Goal: Task Accomplishment & Management: Manage account settings

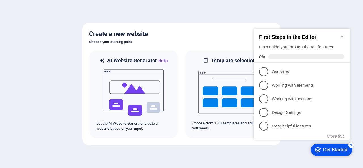
click at [339, 34] on h2 "First Steps in the Editor" at bounding box center [301, 37] width 85 height 6
click at [342, 36] on icon "Minimize checklist" at bounding box center [341, 37] width 3 height 2
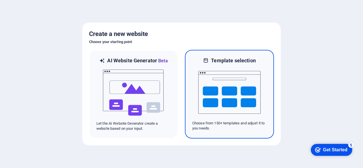
click at [192, 75] on div at bounding box center [229, 92] width 74 height 57
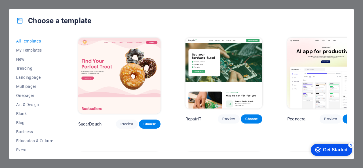
click at [132, 3] on div "Choose a template All Templates My Templates New Trending Landingpage Multipage…" at bounding box center [181, 84] width 363 height 168
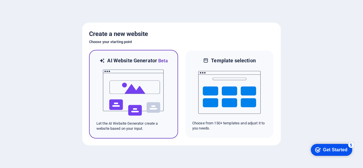
click at [152, 84] on img at bounding box center [133, 92] width 62 height 57
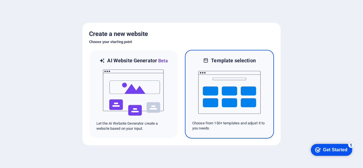
click at [202, 86] on img at bounding box center [229, 92] width 62 height 57
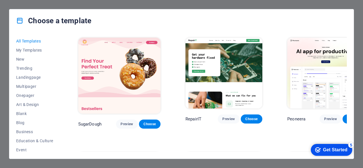
click at [196, 67] on img at bounding box center [223, 73] width 77 height 71
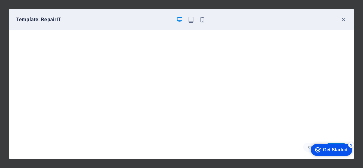
click at [333, 154] on div "checkmark Get Started 5" at bounding box center [331, 150] width 41 height 12
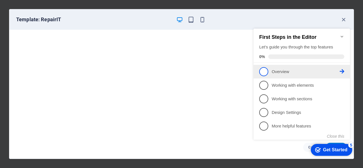
click at [296, 75] on link "1 Overview - incomplete" at bounding box center [301, 71] width 85 height 9
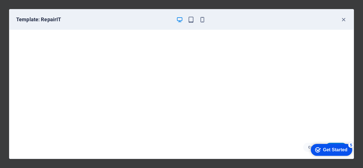
click at [332, 146] on div "checkmark Get Started 5" at bounding box center [331, 150] width 41 height 12
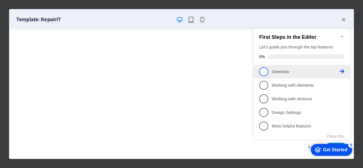
click at [281, 77] on li "1 Overview - incomplete" at bounding box center [301, 72] width 96 height 14
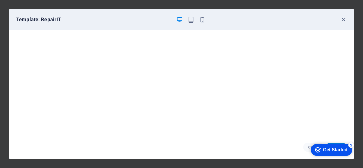
click at [333, 149] on div "Get Started" at bounding box center [335, 149] width 24 height 5
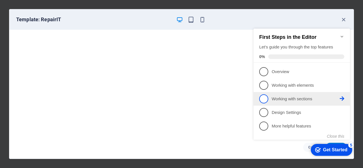
click at [311, 96] on p "Working with sections - incomplete" at bounding box center [306, 99] width 68 height 6
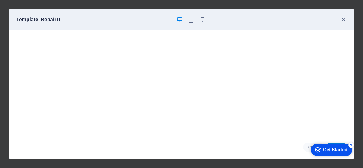
click at [352, 156] on div "checkmark Get Started 5" at bounding box center [331, 150] width 41 height 12
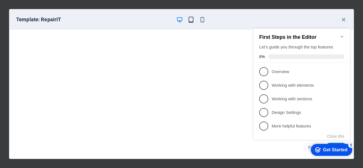
click at [188, 19] on icon "button" at bounding box center [191, 19] width 7 height 7
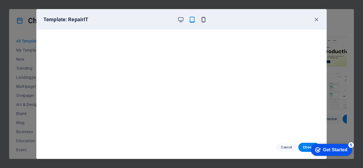
click at [201, 19] on icon "button" at bounding box center [203, 19] width 7 height 7
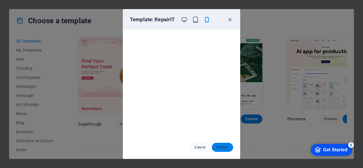
click at [224, 144] on button "Choose" at bounding box center [222, 147] width 21 height 9
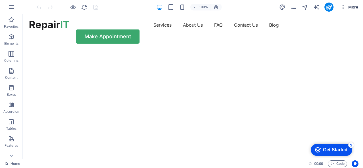
click at [345, 9] on icon "button" at bounding box center [343, 7] width 6 height 6
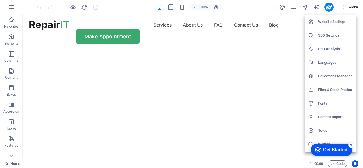
click at [339, 23] on h6 "Website Settings" at bounding box center [335, 21] width 35 height 7
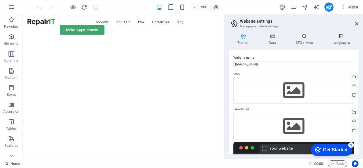
click at [345, 35] on icon at bounding box center [341, 36] width 35 height 6
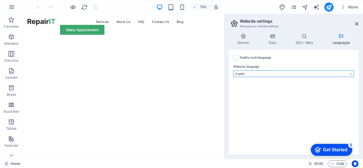
click at [289, 74] on select "Abkhazian Afar Afrikaans Akan Albanian Amharic Arabic Aragonese Armenian Assame…" at bounding box center [293, 73] width 120 height 7
select select "148"
click at [233, 70] on select "Abkhazian Afar Afrikaans Akan Albanian Amharic Arabic Aragonese Armenian Assame…" at bounding box center [293, 73] width 120 height 7
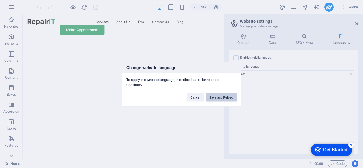
click at [231, 96] on button "Save and Reload" at bounding box center [221, 97] width 31 height 9
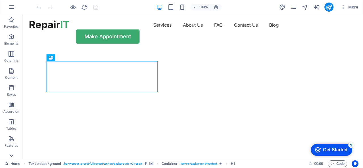
click at [11, 22] on icon at bounding box center [11, 18] width 8 height 8
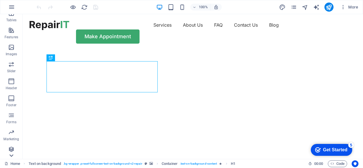
scroll to position [110, 0]
click at [11, 155] on p "Collections" at bounding box center [11, 154] width 17 height 5
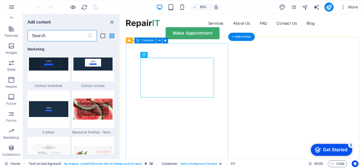
scroll to position [5188, 0]
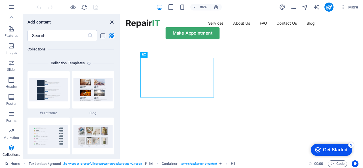
click at [111, 20] on icon "close panel" at bounding box center [112, 22] width 7 height 7
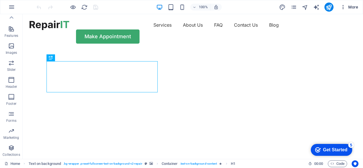
click at [351, 6] on span "More" at bounding box center [349, 7] width 18 height 6
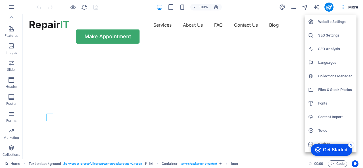
click at [324, 25] on li "Website Settings" at bounding box center [330, 22] width 52 height 14
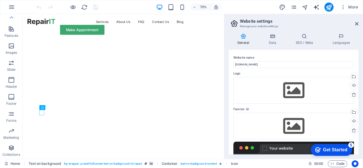
drag, startPoint x: 357, startPoint y: 58, endPoint x: 362, endPoint y: 97, distance: 40.0
click at [362, 97] on div "General Data SEO / Meta Languages Website name inversionescrisyosesrl.com Logo …" at bounding box center [293, 94] width 139 height 130
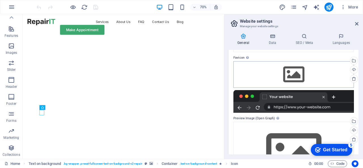
scroll to position [0, 0]
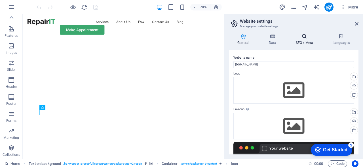
click at [311, 43] on h4 "SEO / Meta" at bounding box center [305, 39] width 37 height 12
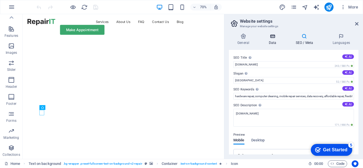
click at [275, 35] on icon at bounding box center [272, 36] width 25 height 6
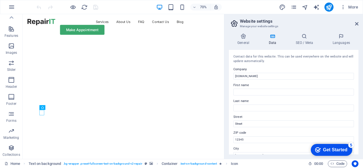
click at [347, 33] on div "General Data SEO / Meta Languages Website name inversionescrisyosesrl.com Logo …" at bounding box center [293, 94] width 139 height 130
click at [232, 24] on icon at bounding box center [234, 24] width 9 height 8
drag, startPoint x: 358, startPoint y: 60, endPoint x: 341, endPoint y: 61, distance: 17.6
click at [341, 61] on div "General Data SEO / Meta Languages Website name inversionescrisyosesrl.com Logo …" at bounding box center [293, 94] width 139 height 130
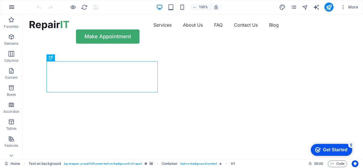
click at [12, 5] on icon "button" at bounding box center [11, 7] width 7 height 7
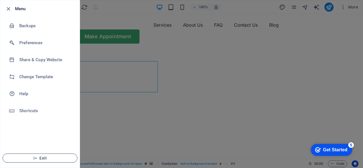
click at [38, 157] on span "Exit" at bounding box center [39, 158] width 65 height 5
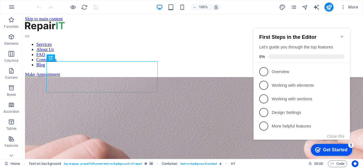
click at [344, 34] on icon "Minimize checklist" at bounding box center [342, 36] width 5 height 5
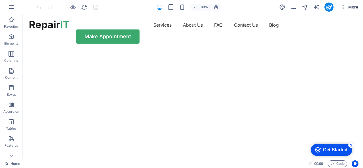
click at [343, 4] on button "More" at bounding box center [349, 7] width 22 height 9
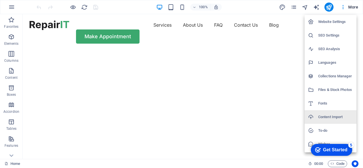
click at [330, 21] on h6 "Website Settings" at bounding box center [335, 21] width 35 height 7
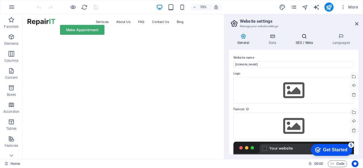
click at [304, 37] on icon at bounding box center [304, 36] width 35 height 6
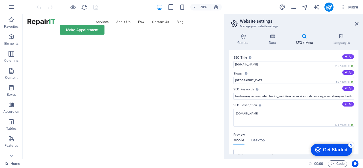
drag, startPoint x: 356, startPoint y: 59, endPoint x: 357, endPoint y: 89, distance: 30.1
click at [357, 89] on div "SEO Title The title of your website - make it something that stands out in sear…" at bounding box center [294, 102] width 130 height 105
click at [268, 27] on h3 "Manage your website settings" at bounding box center [293, 26] width 107 height 5
click at [251, 38] on icon at bounding box center [243, 36] width 29 height 6
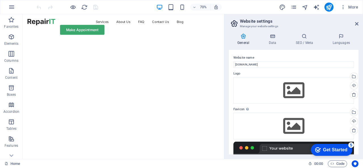
click at [241, 38] on icon at bounding box center [243, 36] width 29 height 6
click at [356, 24] on icon at bounding box center [356, 24] width 3 height 5
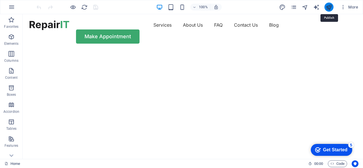
click at [327, 7] on icon "publish" at bounding box center [328, 7] width 7 height 7
